Goal: Find contact information: Find contact information

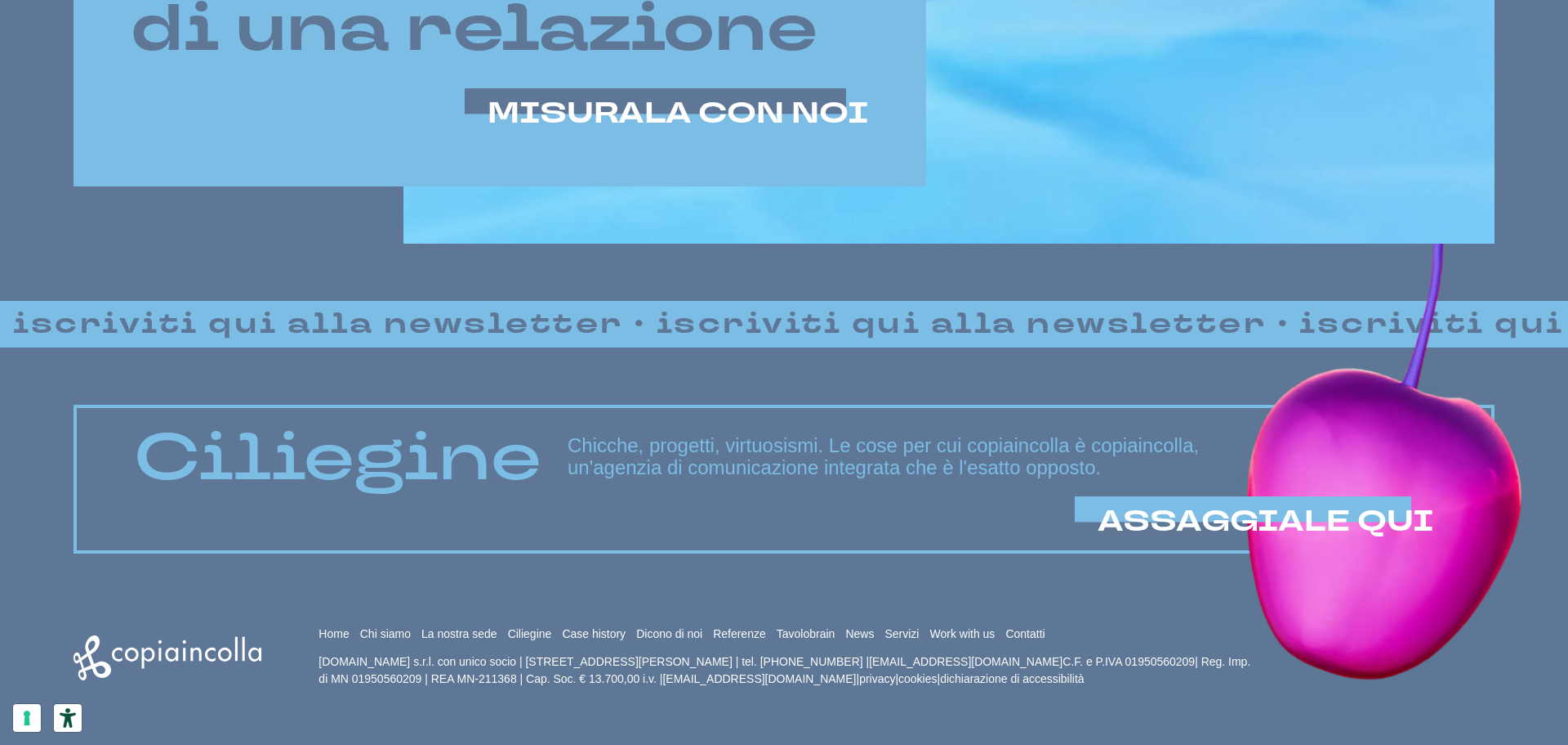
scroll to position [1404, 0]
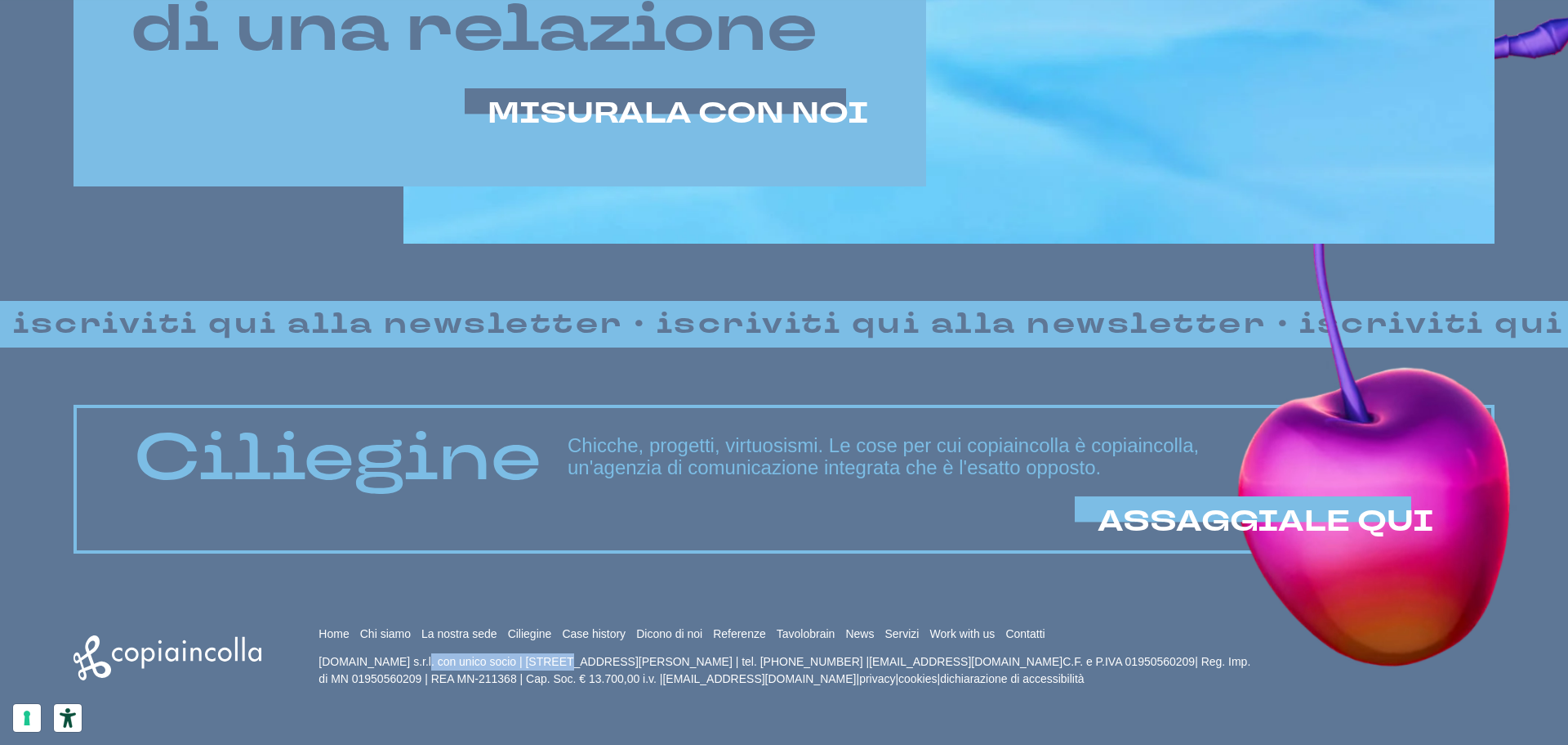
drag, startPoint x: 331, startPoint y: 656, endPoint x: 458, endPoint y: 656, distance: 127.0
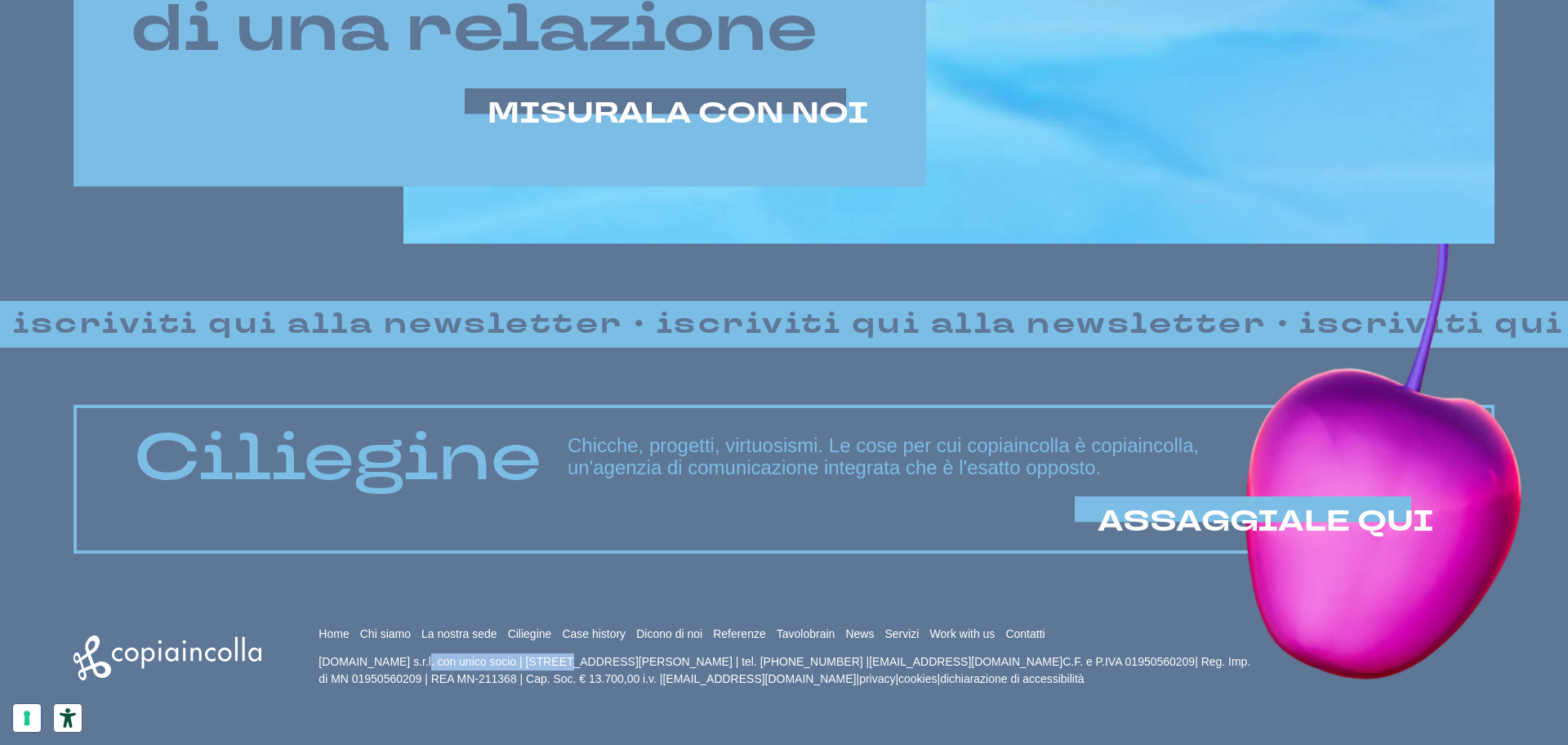
click at [458, 656] on p "[DOMAIN_NAME] s.r.l. con unico socio | [STREET_ADDRESS][PERSON_NAME] | tel. [PH…" at bounding box center [789, 671] width 941 height 35
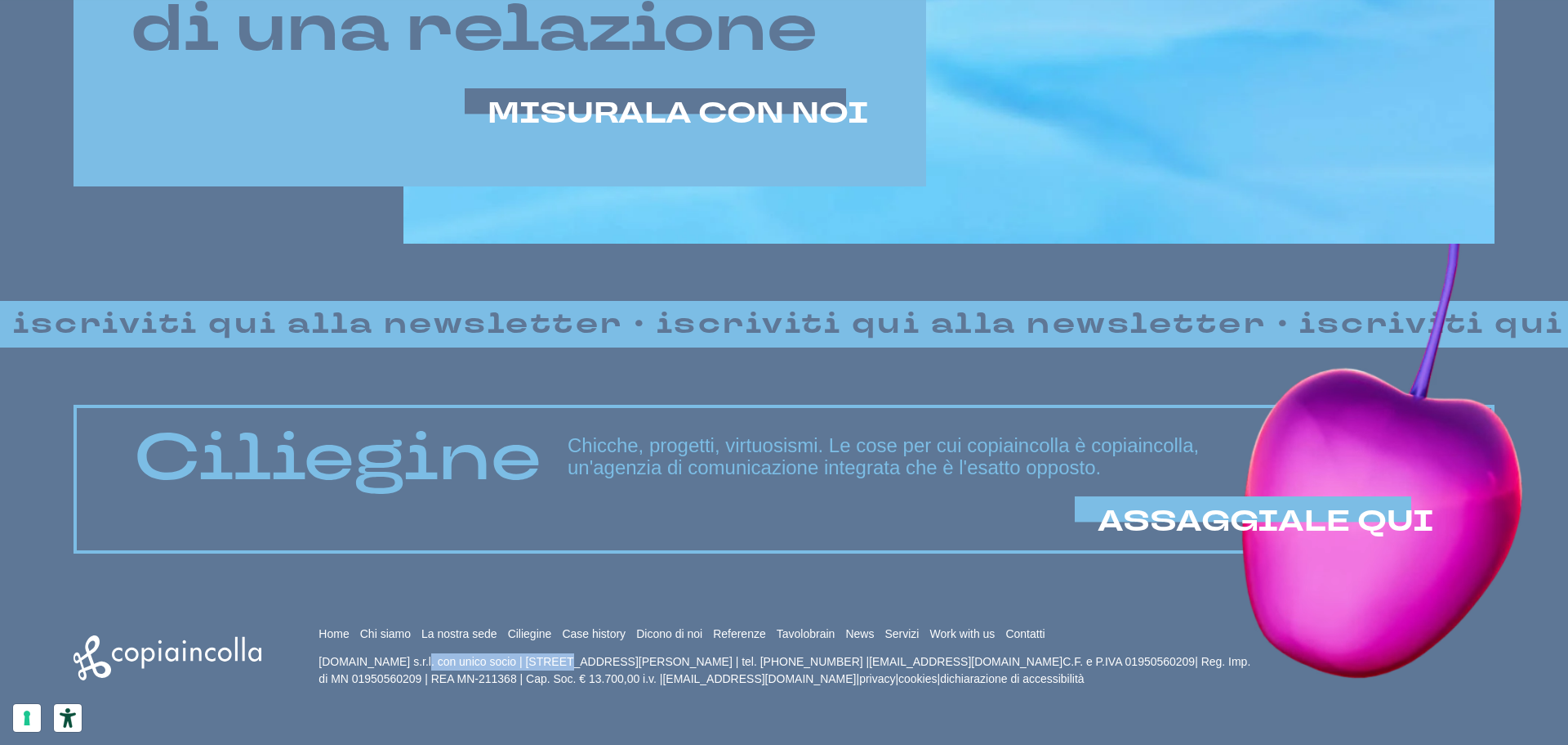
click at [457, 657] on p "[DOMAIN_NAME] s.r.l. con unico socio | [STREET_ADDRESS][PERSON_NAME] | tel. [PH…" at bounding box center [789, 671] width 941 height 35
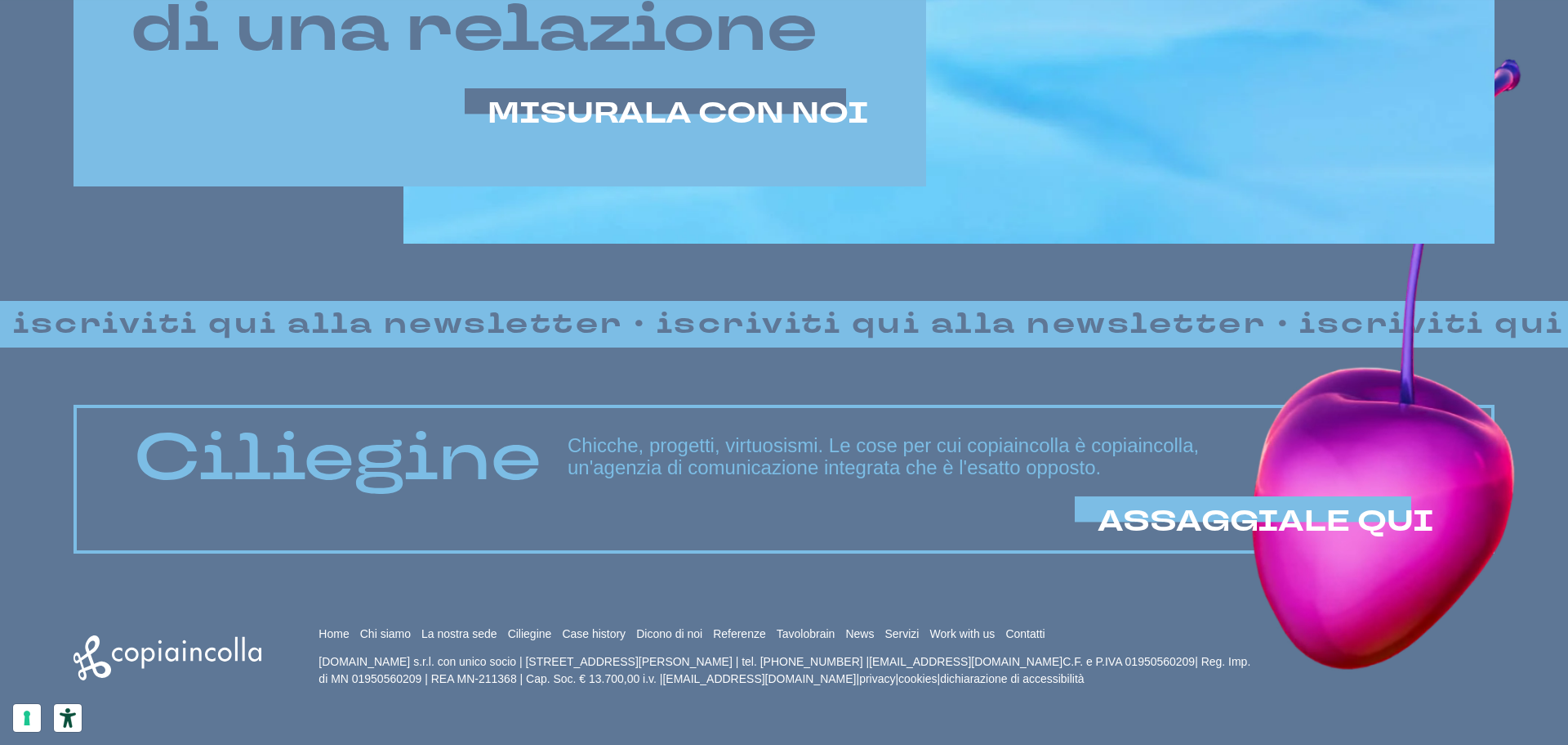
click at [384, 679] on p "[DOMAIN_NAME] s.r.l. con unico socio | [STREET_ADDRESS][PERSON_NAME] | tel. [PH…" at bounding box center [789, 671] width 941 height 35
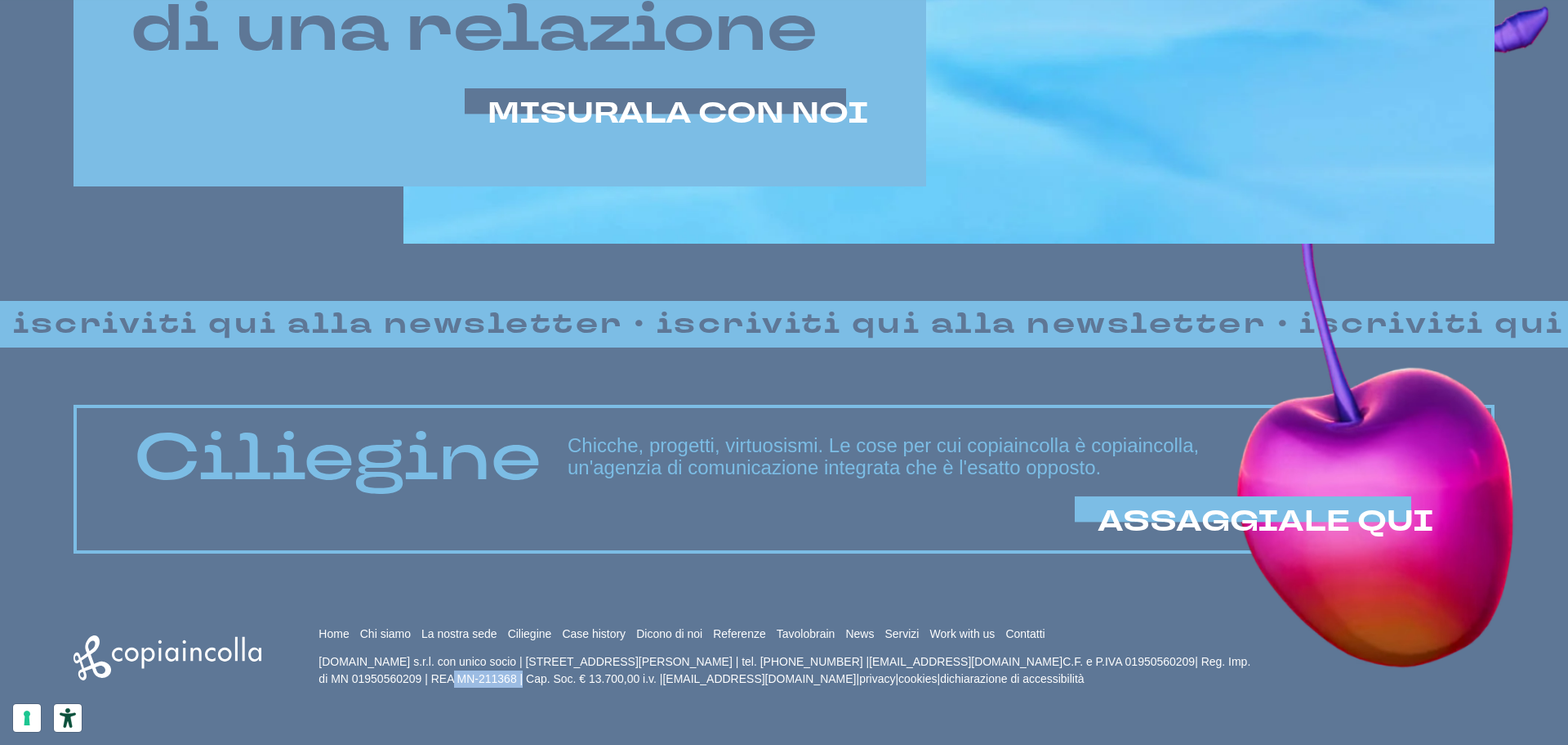
click at [384, 679] on p "[DOMAIN_NAME] s.r.l. con unico socio | [STREET_ADDRESS][PERSON_NAME] | tel. [PH…" at bounding box center [789, 671] width 941 height 35
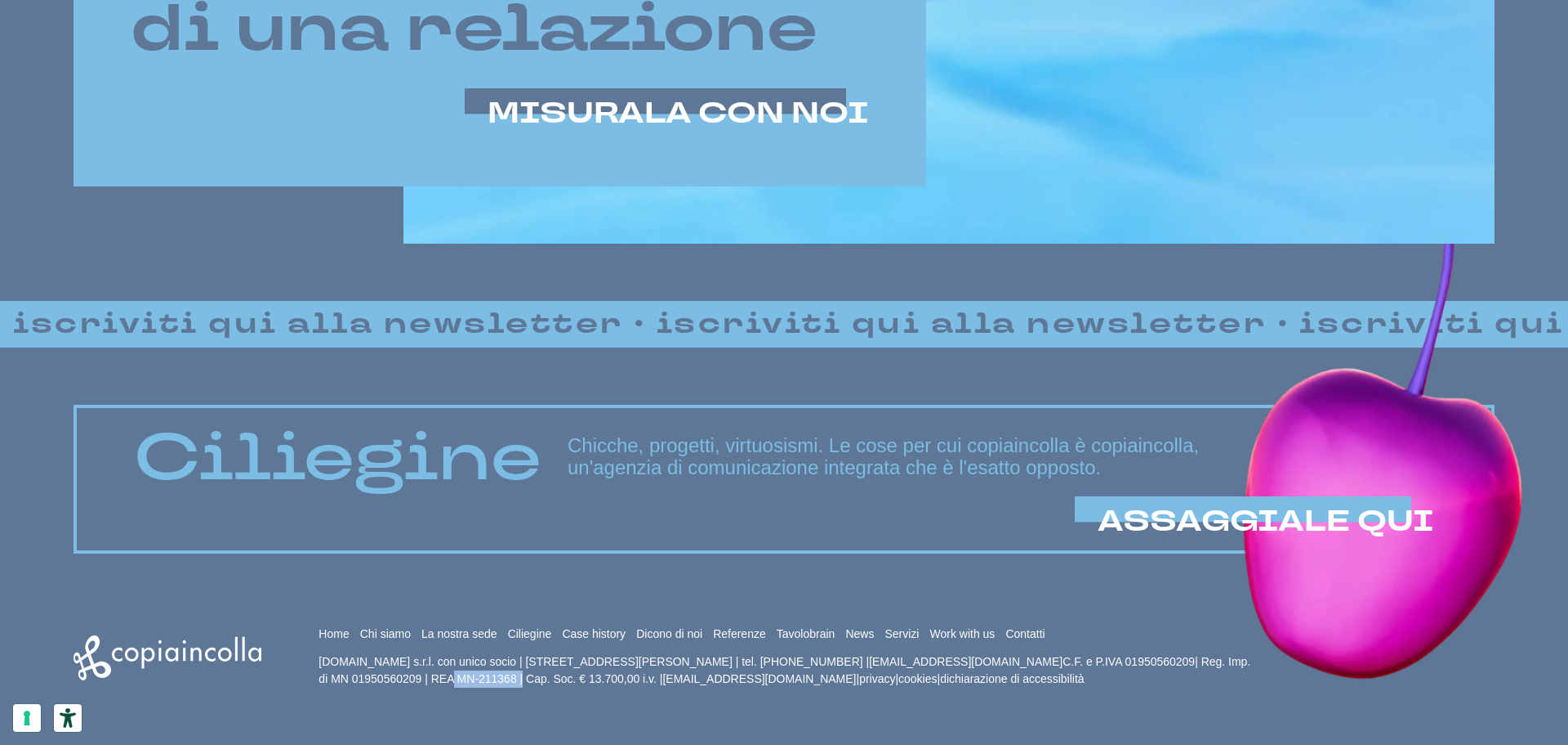
copy p "01950560209"
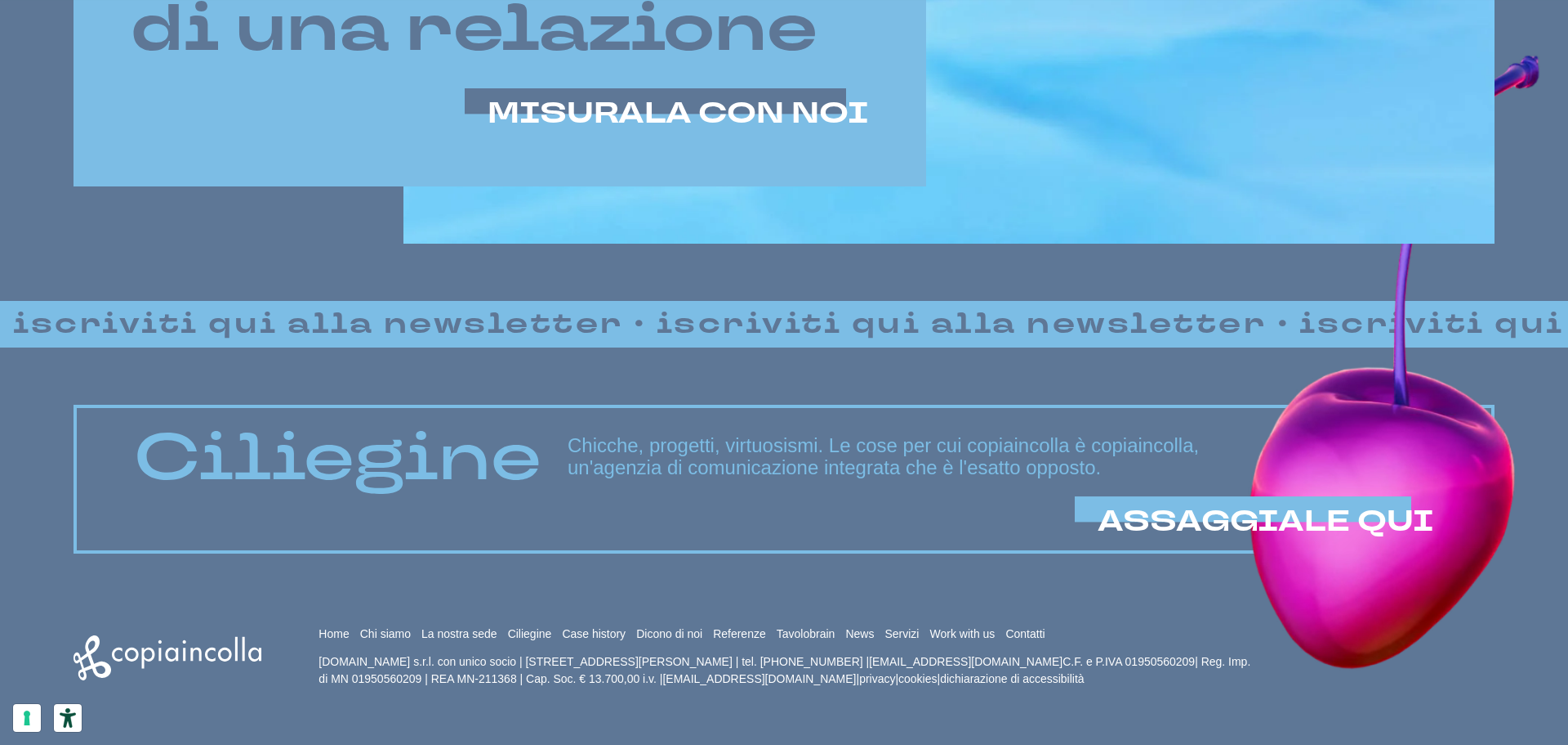
click at [1099, 655] on p "[DOMAIN_NAME] s.r.l. con unico socio | [STREET_ADDRESS][PERSON_NAME] | tel. [PH…" at bounding box center [789, 671] width 941 height 35
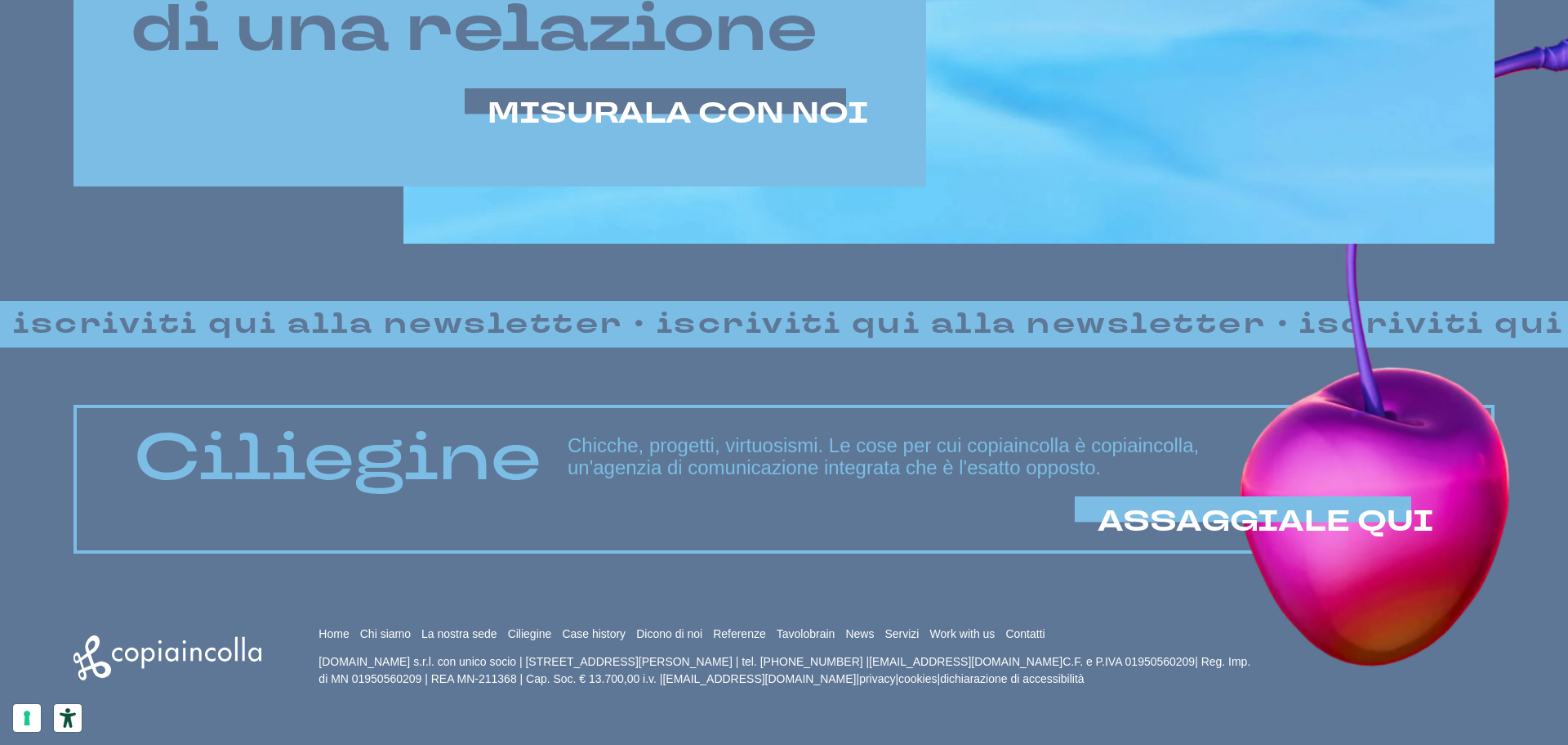
click at [1105, 656] on p "[DOMAIN_NAME] s.r.l. con unico socio | [STREET_ADDRESS][PERSON_NAME] | tel. [PH…" at bounding box center [789, 671] width 941 height 35
click at [1103, 657] on p "[DOMAIN_NAME] s.r.l. con unico socio | [STREET_ADDRESS][PERSON_NAME] | tel. [PH…" at bounding box center [789, 671] width 941 height 35
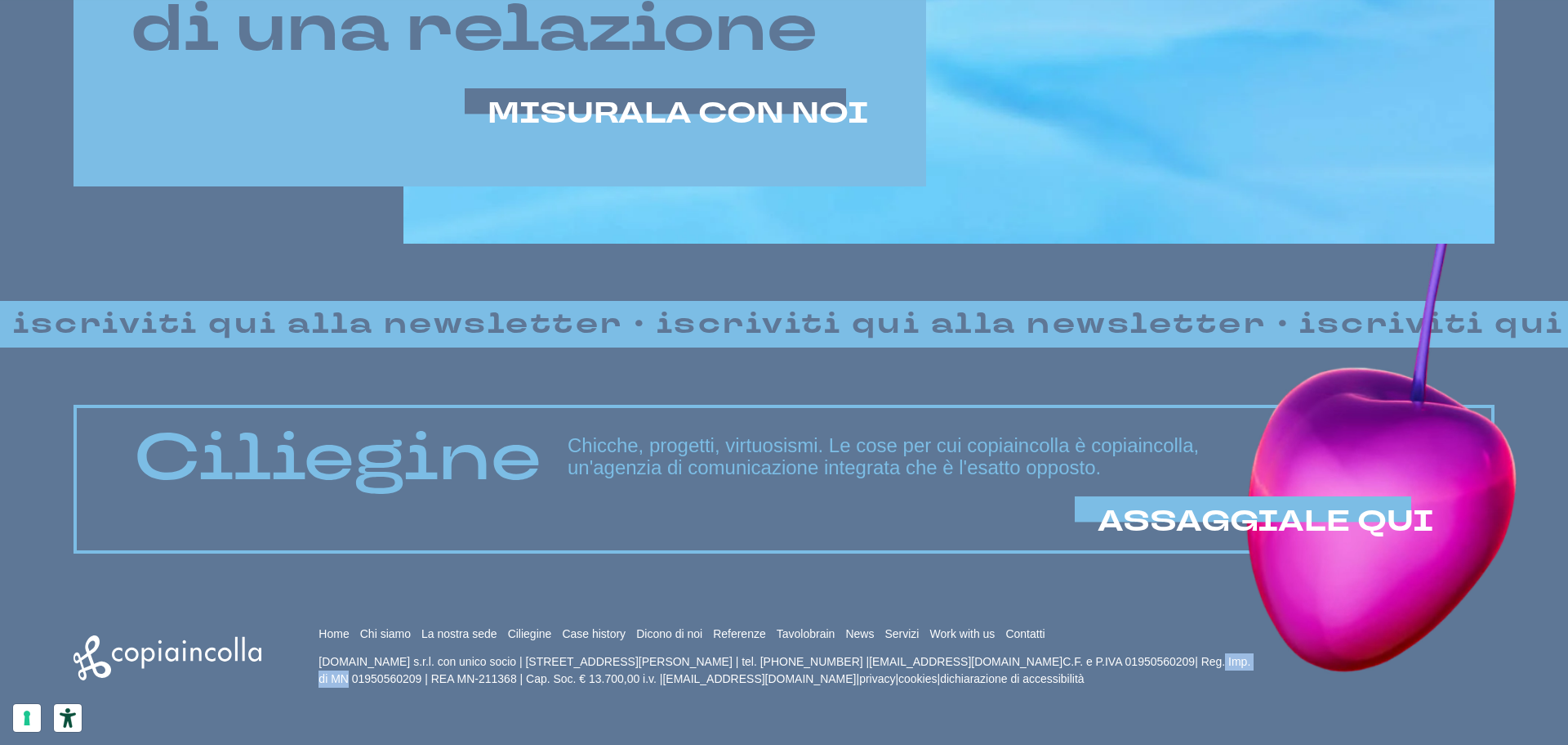
copy p "01950560209"
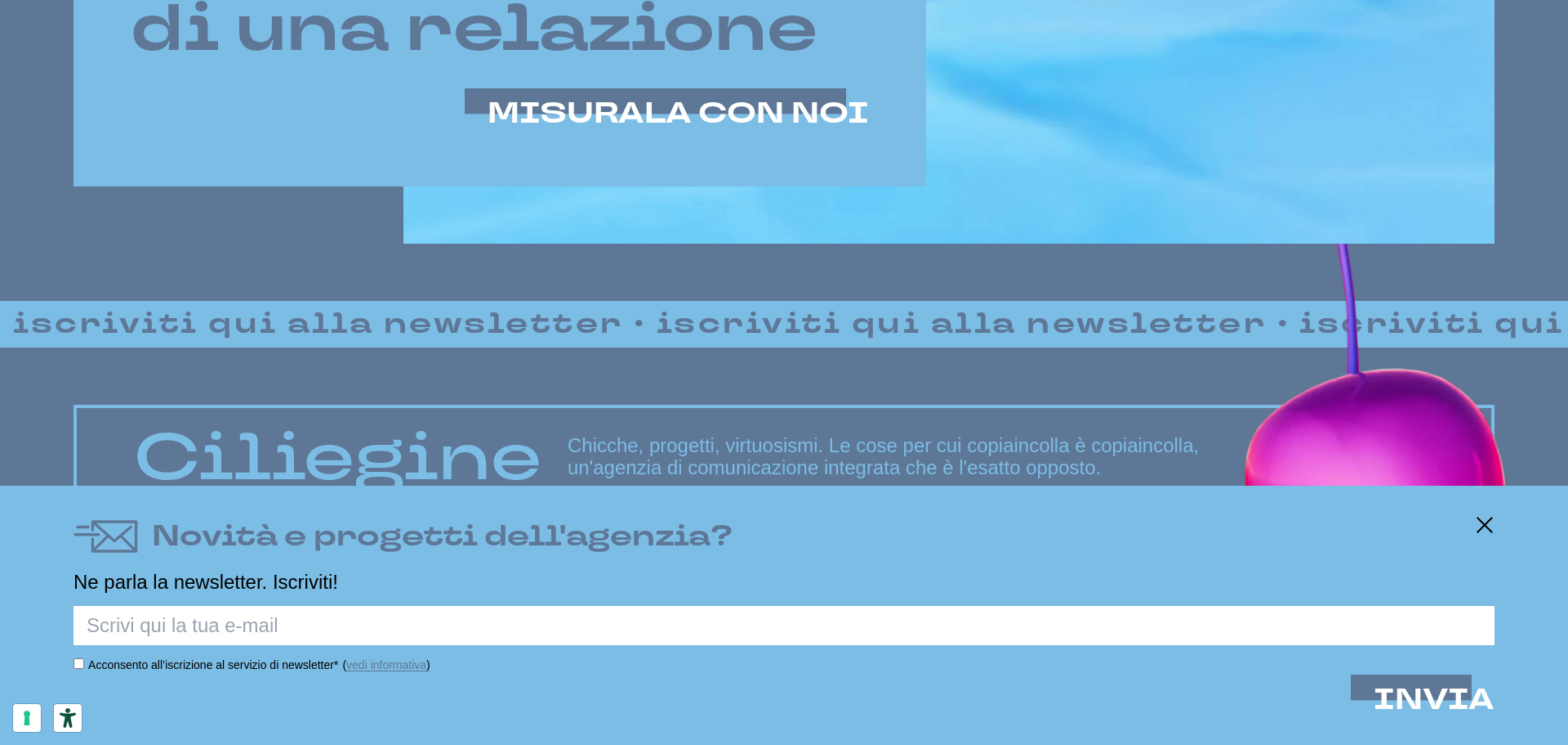
click at [390, 625] on input "text" at bounding box center [784, 625] width 1422 height 40
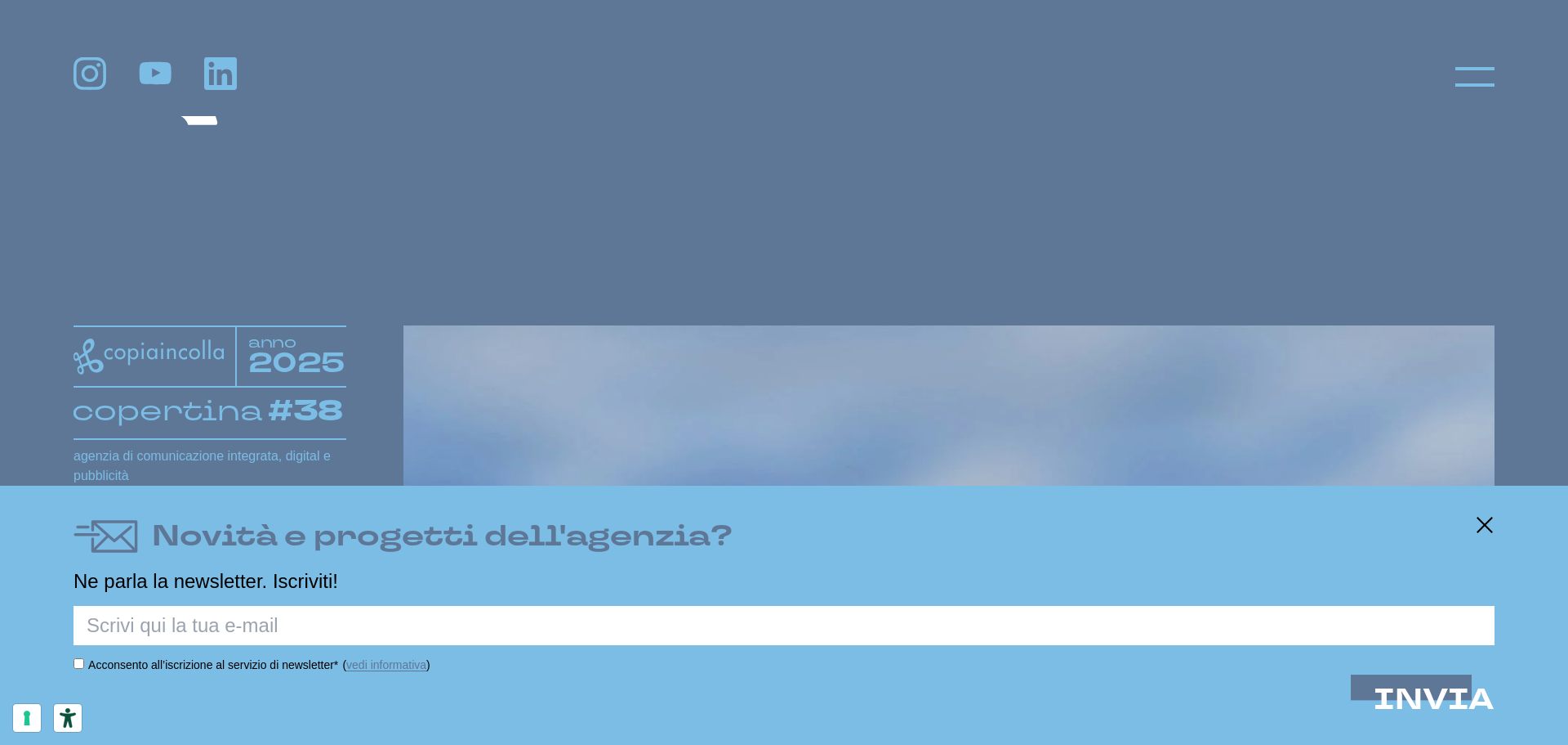
click at [202, 72] on ul at bounding box center [155, 73] width 164 height 33
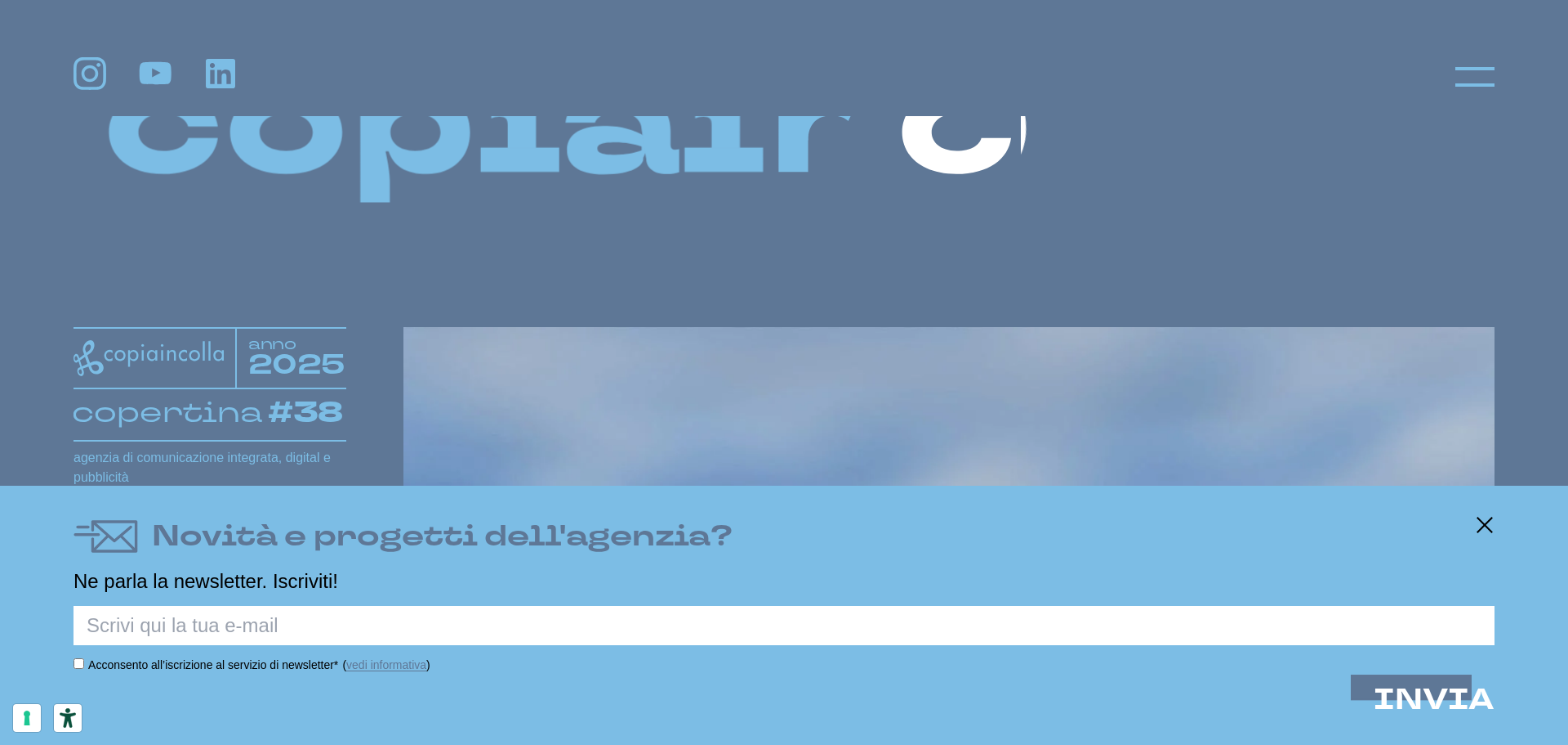
click at [209, 70] on icon at bounding box center [221, 73] width 30 height 30
